Goal: Information Seeking & Learning: Learn about a topic

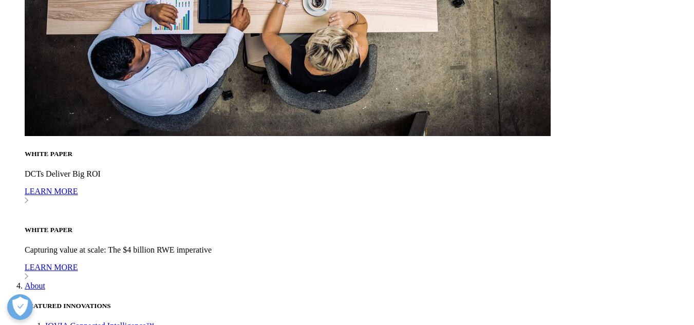
scroll to position [2909, 0]
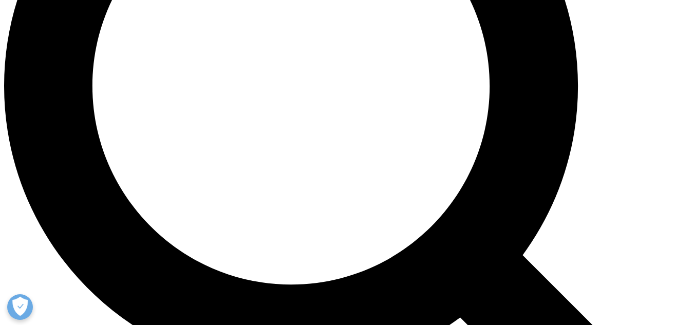
scroll to position [897, 0]
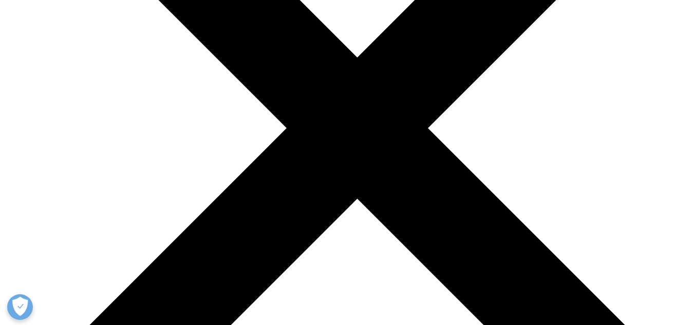
scroll to position [3271, 0]
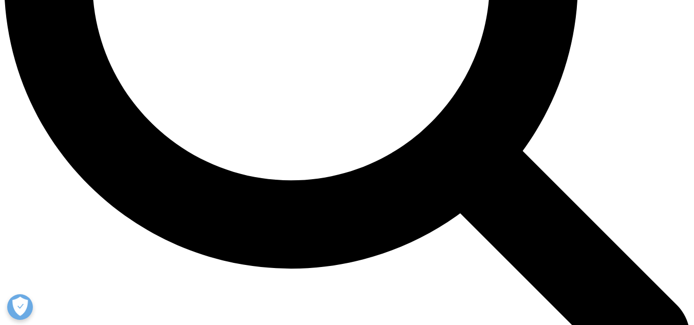
scroll to position [1003, 0]
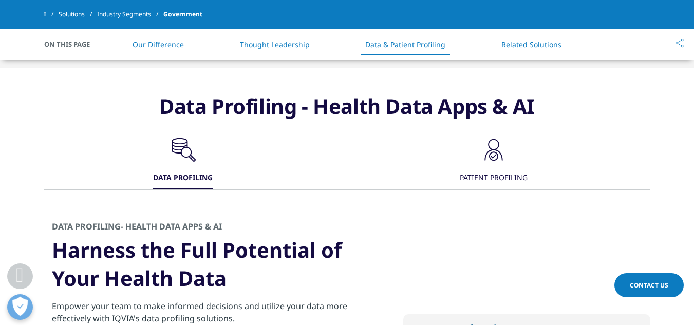
click at [502, 167] on div "PATIENT PROFILING​" at bounding box center [494, 178] width 68 height 22
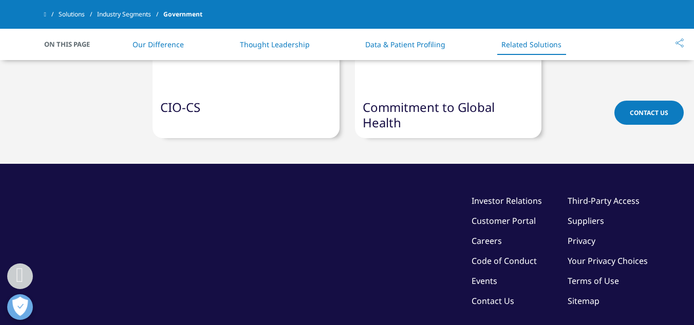
scroll to position [1513, 0]
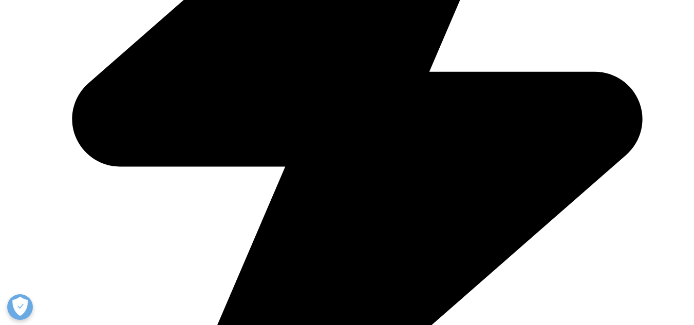
scroll to position [2534, 0]
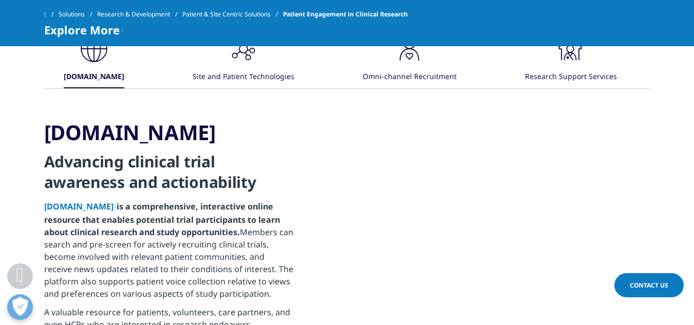
scroll to position [1375, 0]
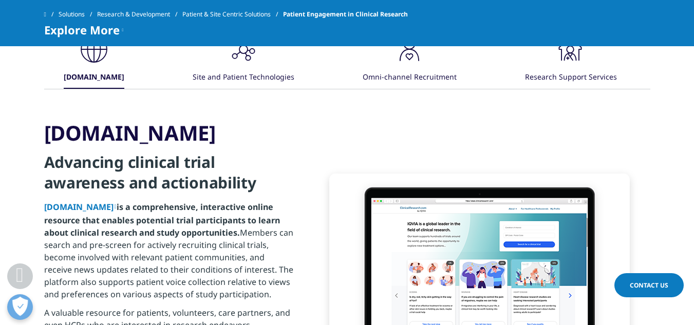
click at [246, 80] on div "Site and Patient Technologies" at bounding box center [244, 78] width 102 height 22
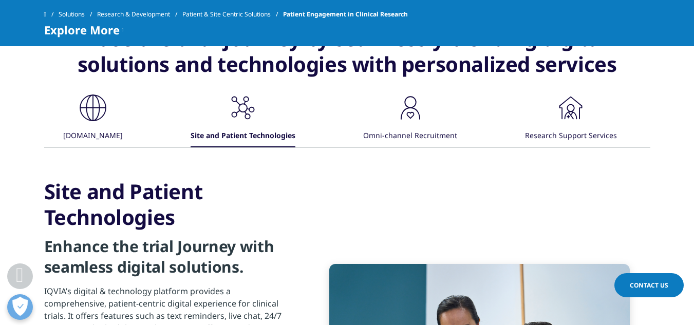
scroll to position [1311, 0]
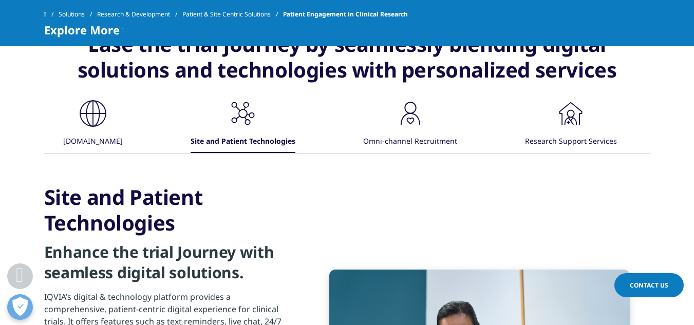
click at [403, 141] on div "Omni-channel Recruitment" at bounding box center [410, 142] width 94 height 22
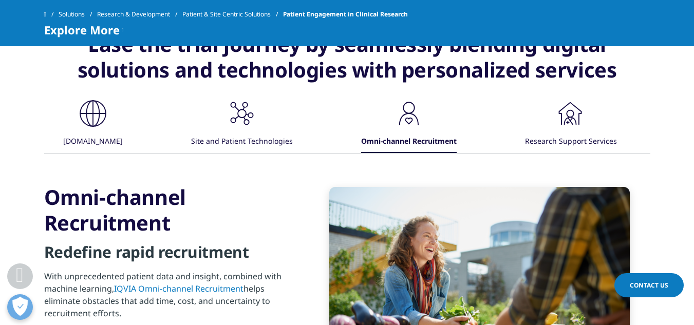
click at [566, 136] on div "Research Support Services" at bounding box center [571, 142] width 92 height 22
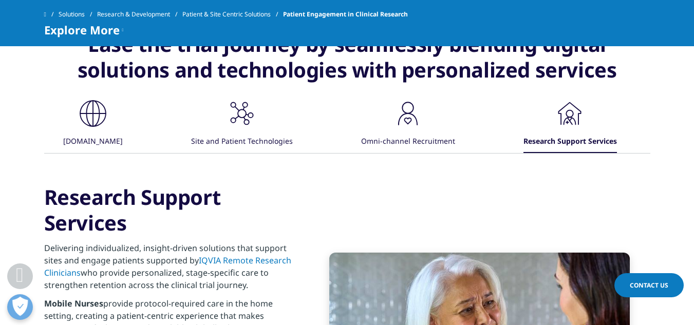
click at [255, 146] on div "Site and Patient Technologies" at bounding box center [242, 142] width 102 height 22
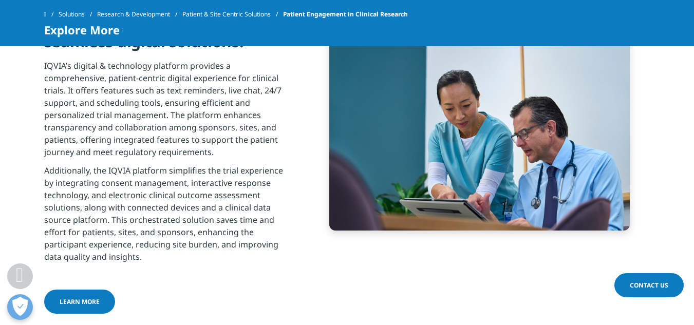
scroll to position [1542, 0]
click at [65, 307] on link "Learn more" at bounding box center [79, 301] width 71 height 24
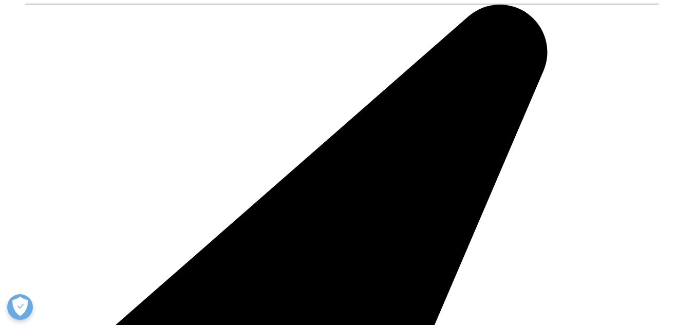
scroll to position [1047, 0]
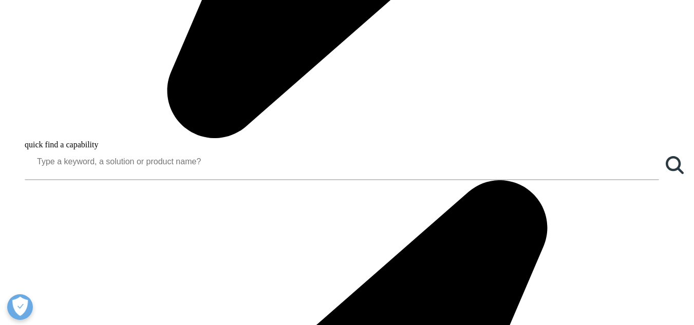
scroll to position [871, 0]
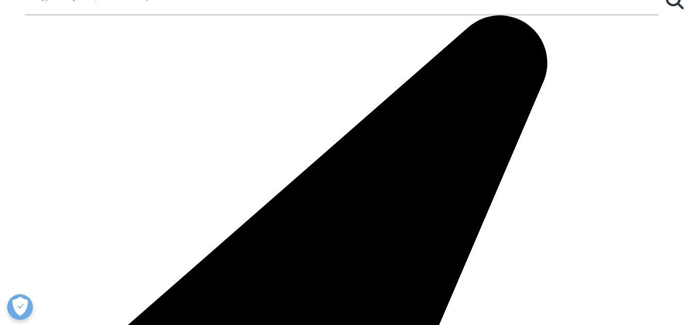
scroll to position [1037, 0]
